Goal: Use online tool/utility: Use online tool/utility

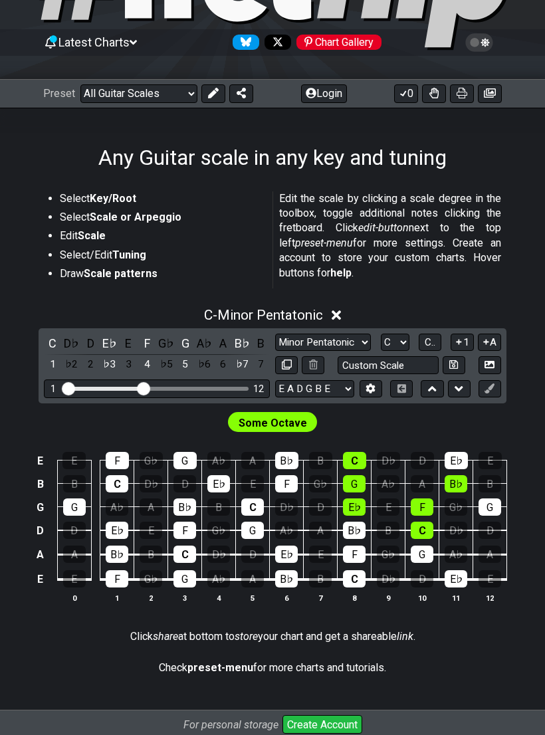
scroll to position [110, 0]
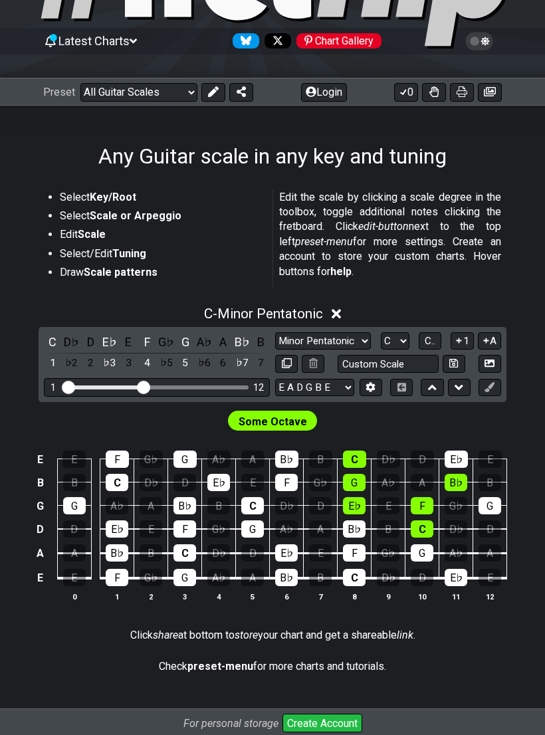
click at [403, 339] on select "A♭ A A♯ B♭ B C C♯ D♭ D D♯ E♭ E F F♯ G♭ G G♯" at bounding box center [395, 341] width 29 height 18
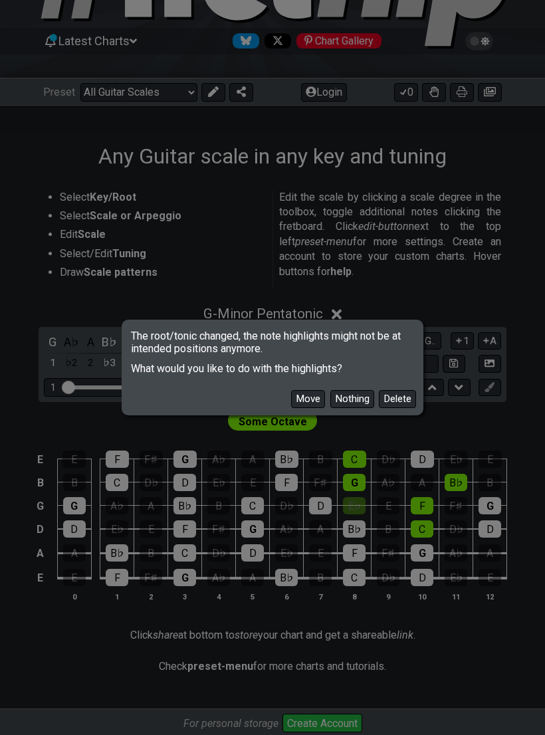
click at [313, 407] on button "Move" at bounding box center [308, 399] width 34 height 18
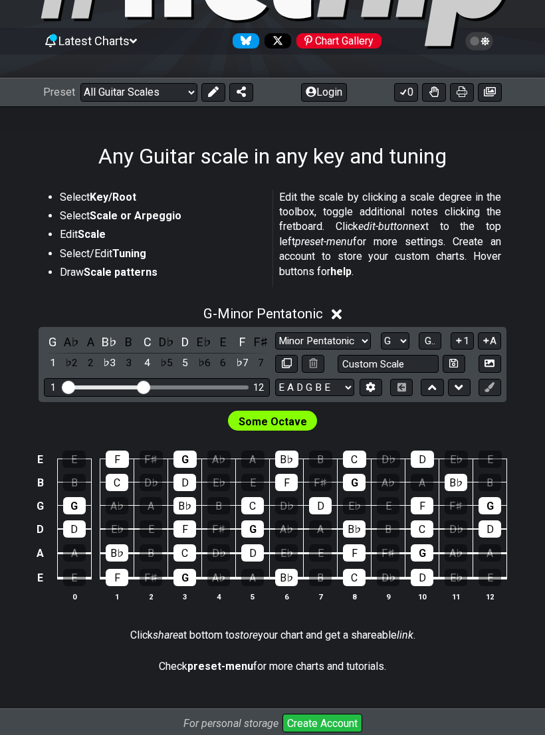
click at [409, 339] on select "A♭ A A♯ B♭ B C C♯ D♭ D D♯ E♭ E F F♯ G♭ G G♯" at bounding box center [395, 341] width 29 height 18
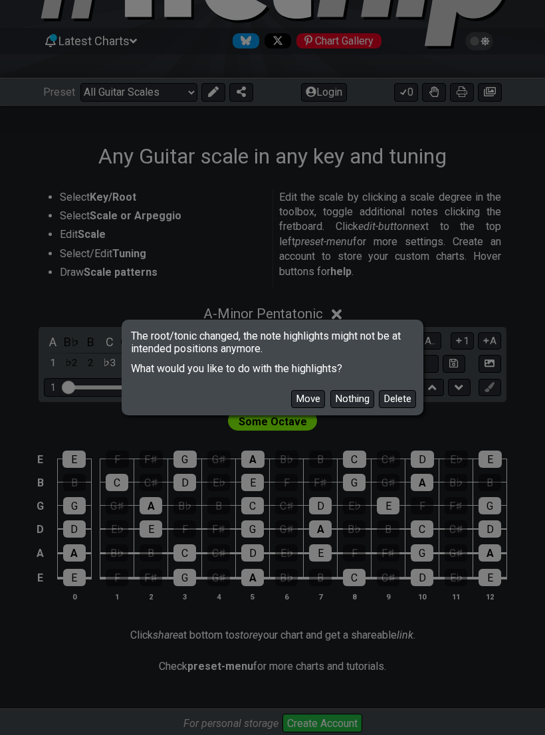
click at [312, 408] on button "Move" at bounding box center [308, 399] width 34 height 18
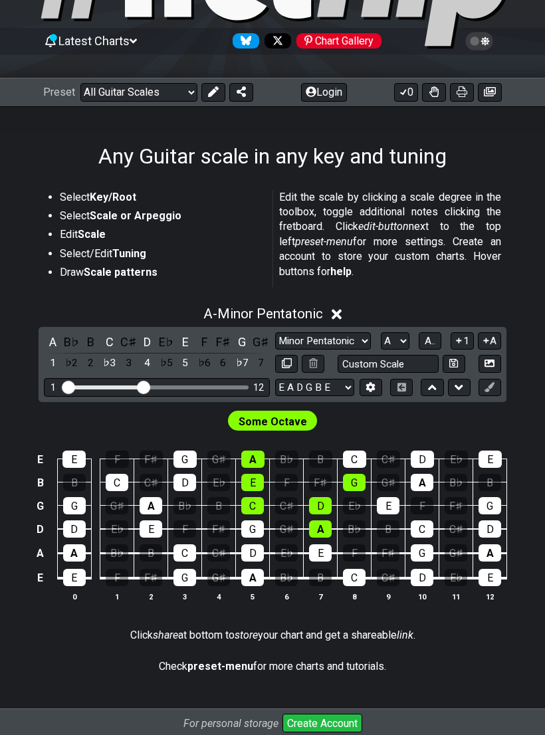
click at [409, 341] on select "A♭ A A♯ B♭ B C C♯ D♭ D D♯ E♭ E F F♯ G♭ G G♯" at bounding box center [395, 341] width 29 height 18
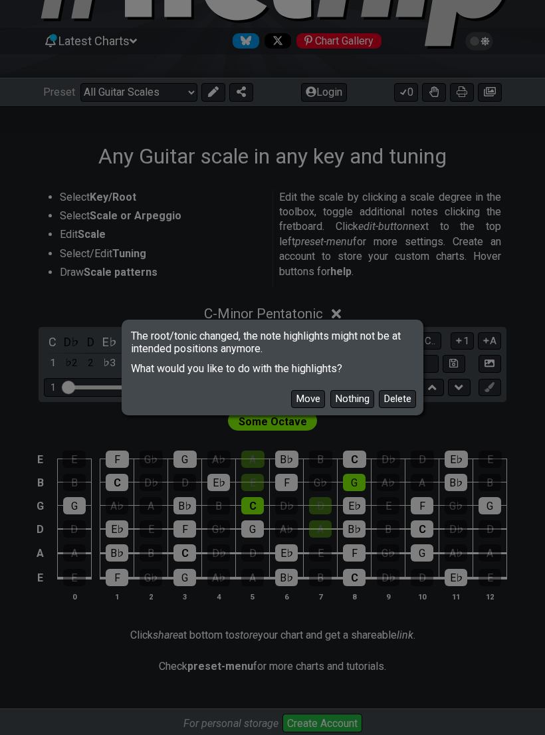
click at [310, 408] on button "Move" at bounding box center [308, 399] width 34 height 18
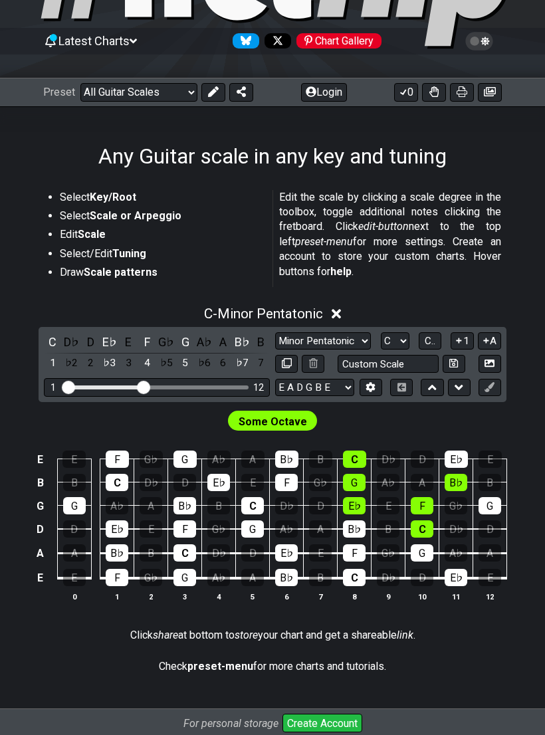
click at [409, 336] on select "A♭ A A♯ B♭ B C C♯ D♭ D D♯ E♭ E F F♯ G♭ G G♯" at bounding box center [395, 341] width 29 height 18
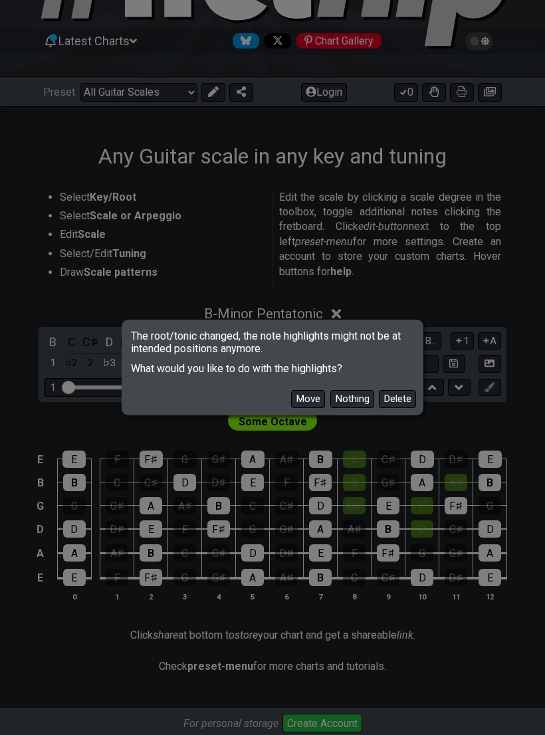
click at [320, 408] on button "Move" at bounding box center [308, 399] width 34 height 18
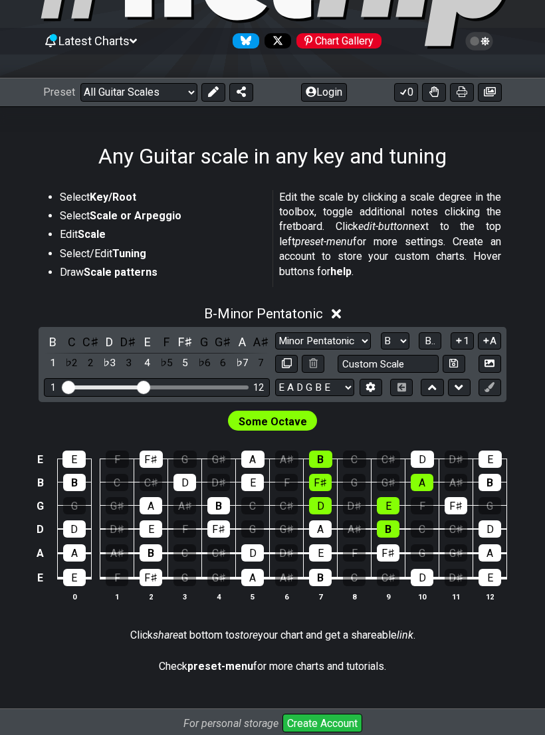
click at [403, 335] on select "A♭ A A♯ B♭ B C C♯ D♭ D D♯ E♭ E F F♯ G♭ G G♯" at bounding box center [395, 341] width 29 height 18
select select "G"
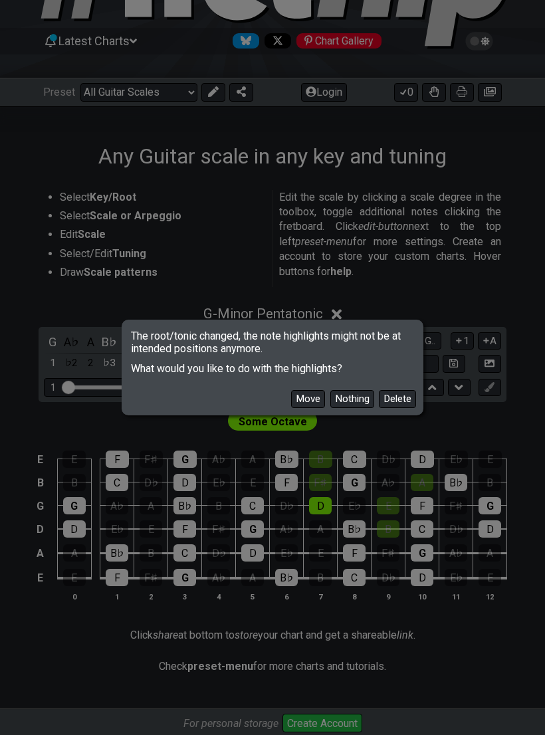
click at [304, 407] on button "Move" at bounding box center [308, 399] width 34 height 18
